Goal: Task Accomplishment & Management: Manage account settings

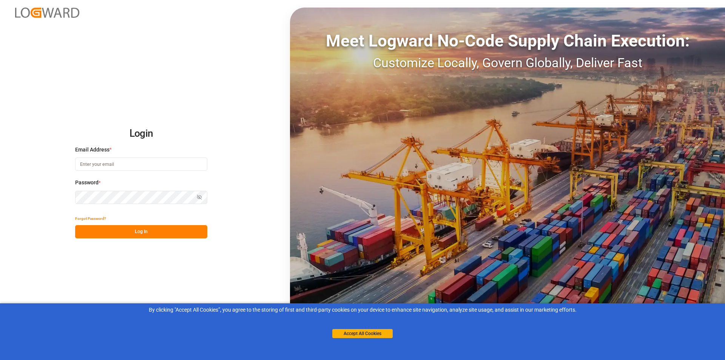
type input "abu.apu@leschaco.com"
click at [200, 196] on div "Show password" at bounding box center [141, 197] width 132 height 13
click at [200, 196] on icon "button" at bounding box center [199, 197] width 5 height 5
click at [129, 226] on button "Log In" at bounding box center [141, 231] width 132 height 13
type input "abu.apu@leschaco.com"
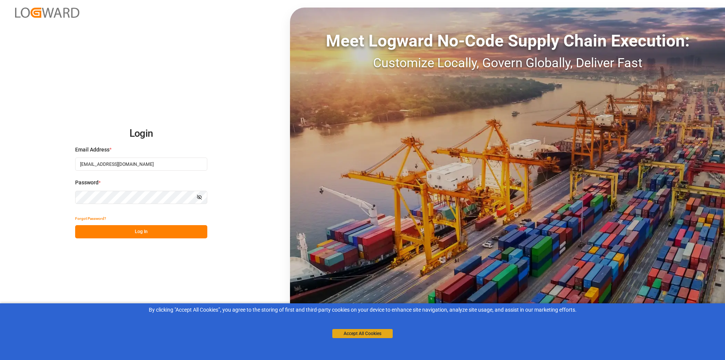
click at [366, 334] on button "Accept All Cookies" at bounding box center [362, 333] width 60 height 9
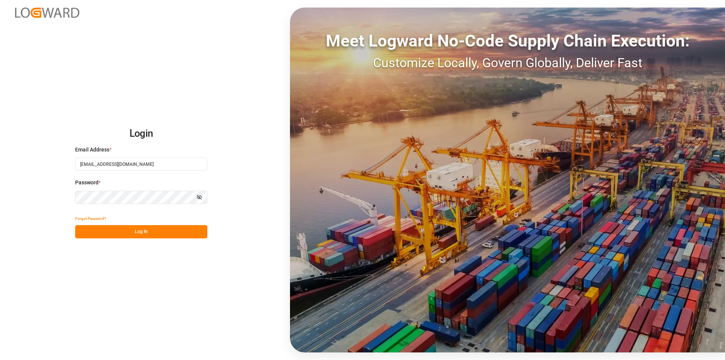
click at [157, 232] on button "Log In" at bounding box center [141, 231] width 132 height 13
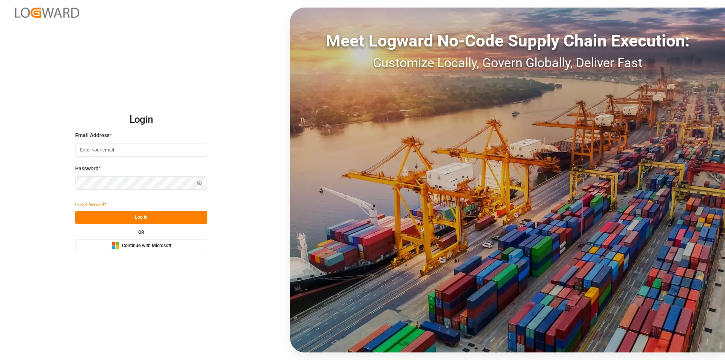
type input "[EMAIL_ADDRESS][DOMAIN_NAME]"
click at [165, 219] on button "Log In" at bounding box center [141, 217] width 132 height 13
